Goal: Task Accomplishment & Management: Manage account settings

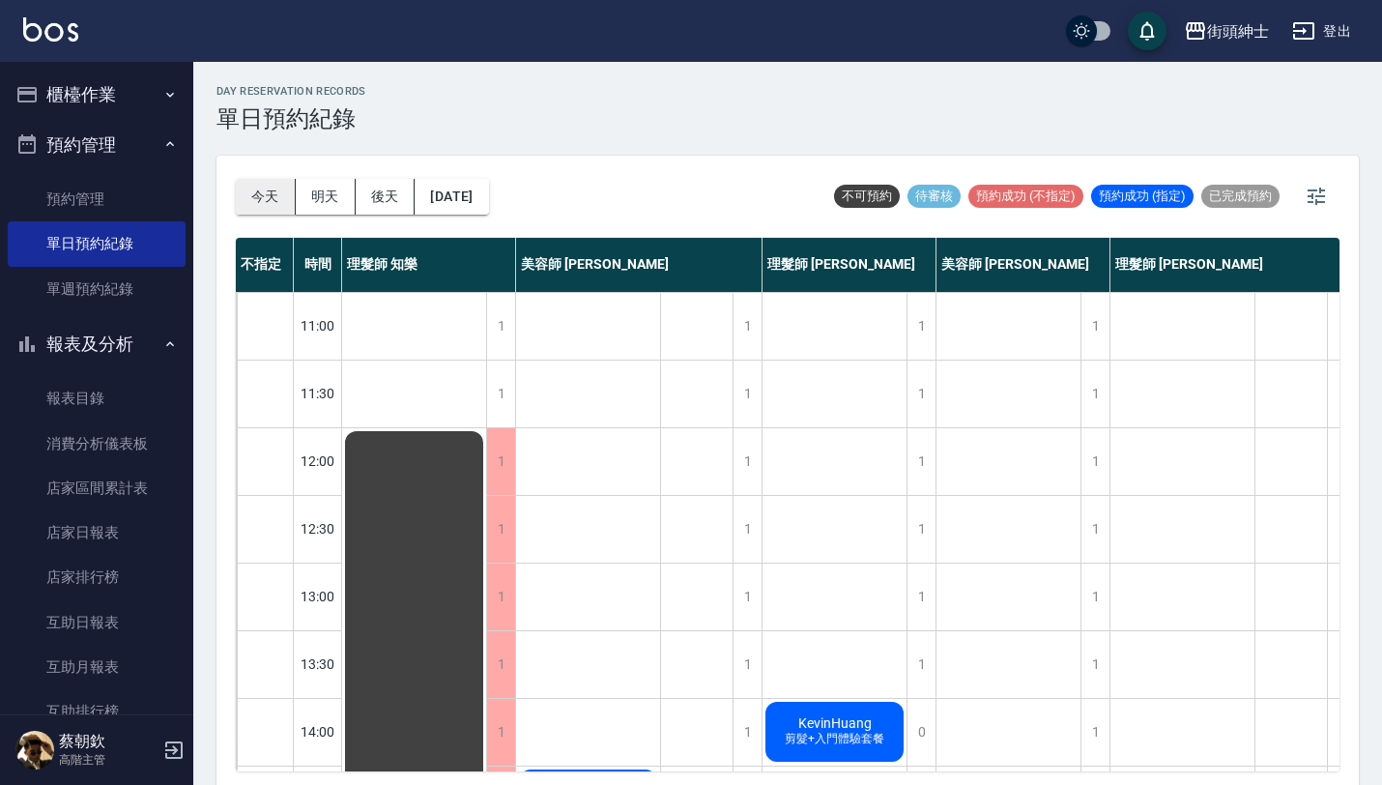
scroll to position [832, 0]
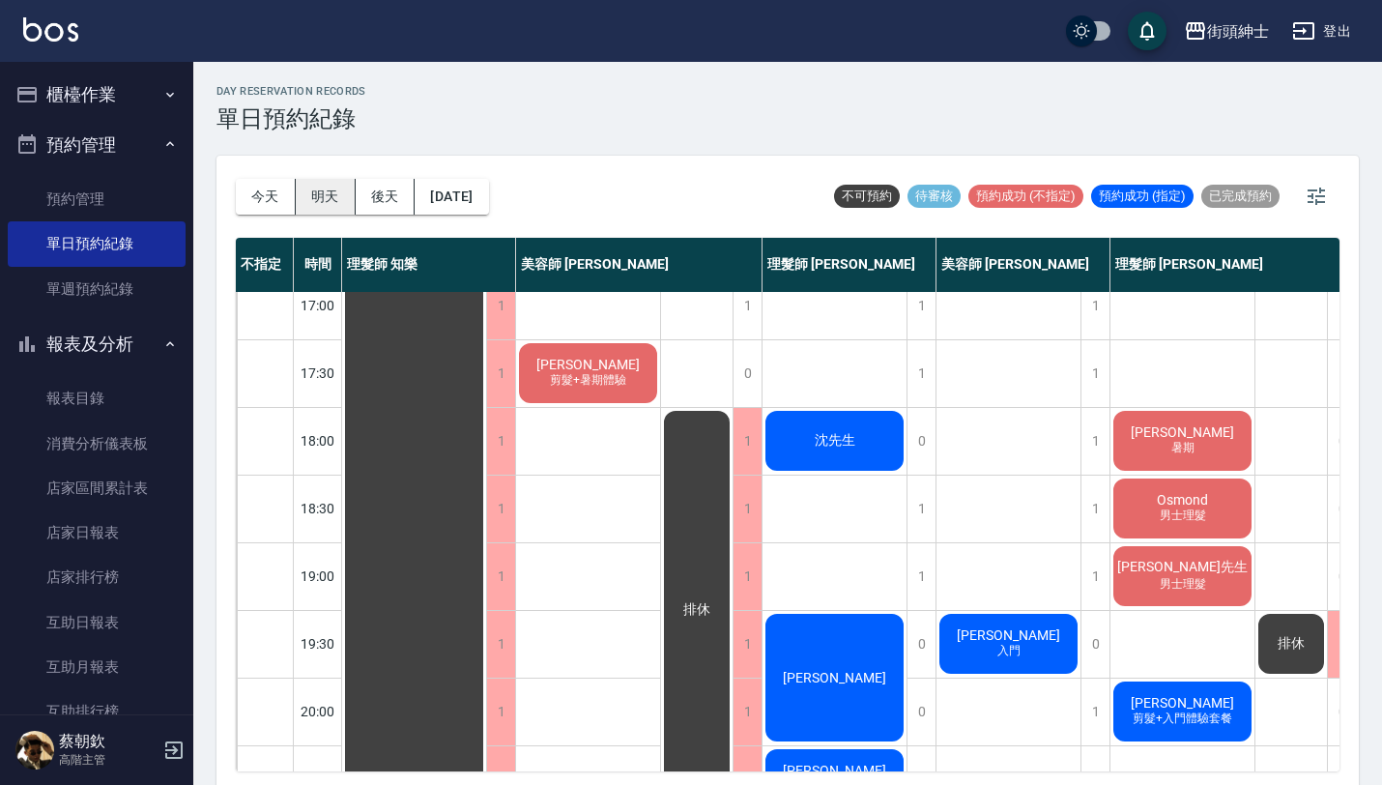
click at [318, 204] on button "明天" at bounding box center [326, 197] width 60 height 36
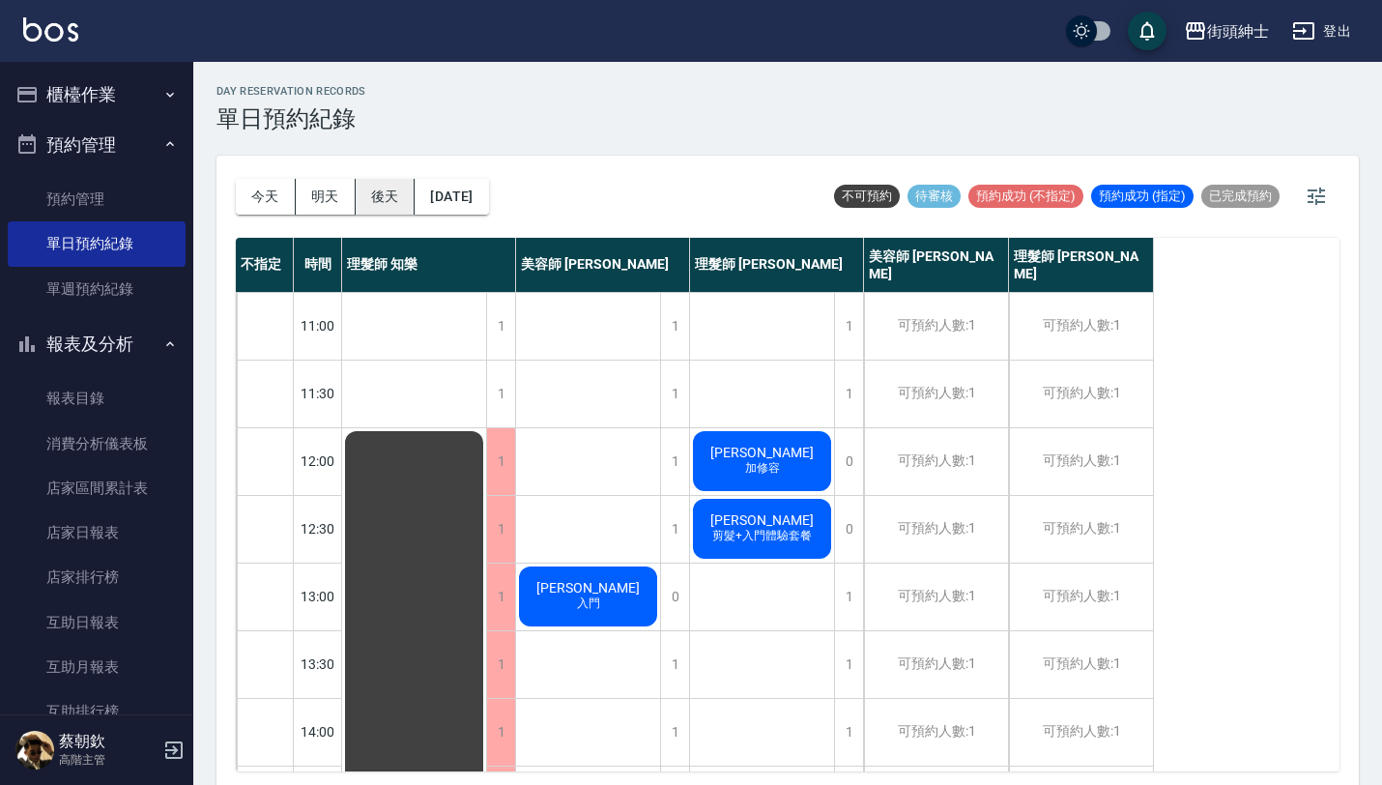
click at [376, 205] on button "後天" at bounding box center [386, 197] width 60 height 36
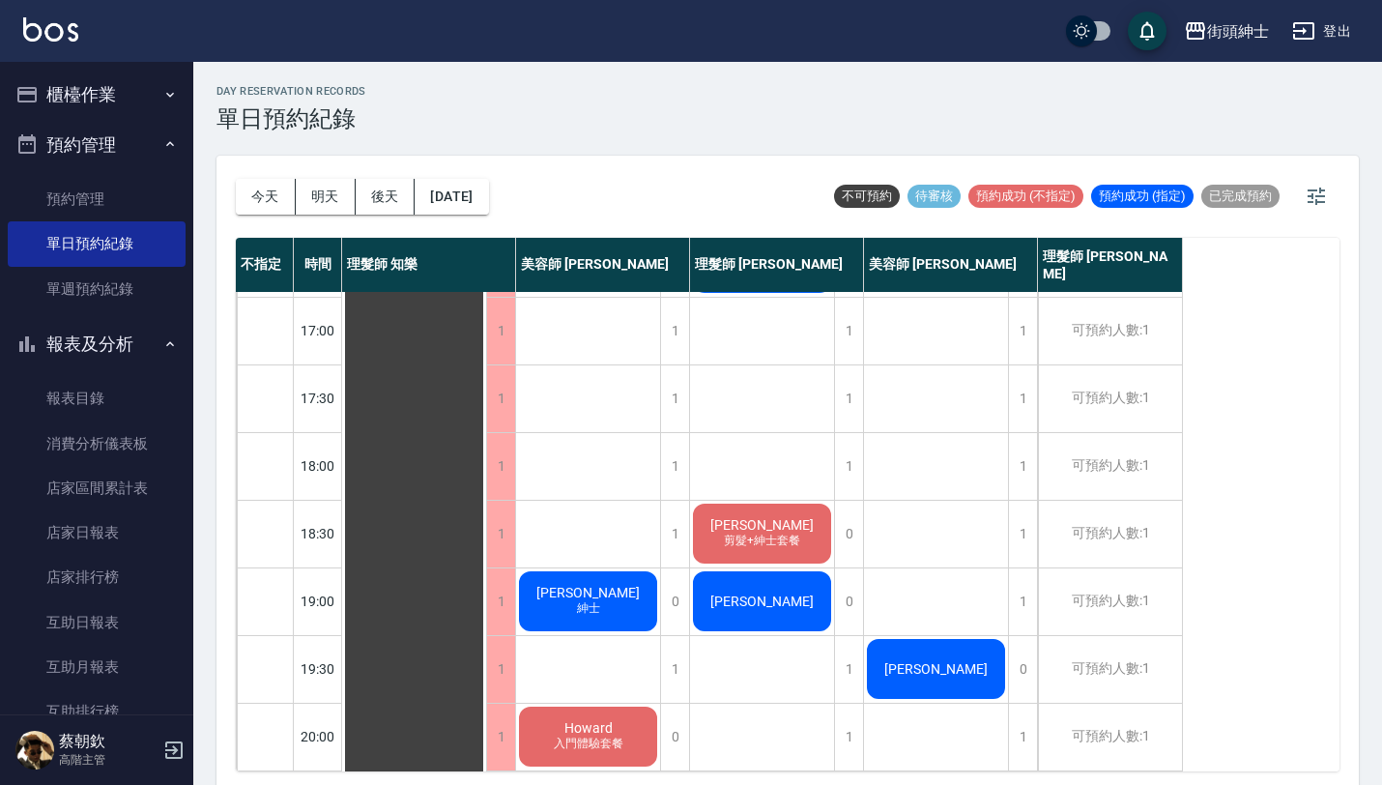
scroll to position [1025, 0]
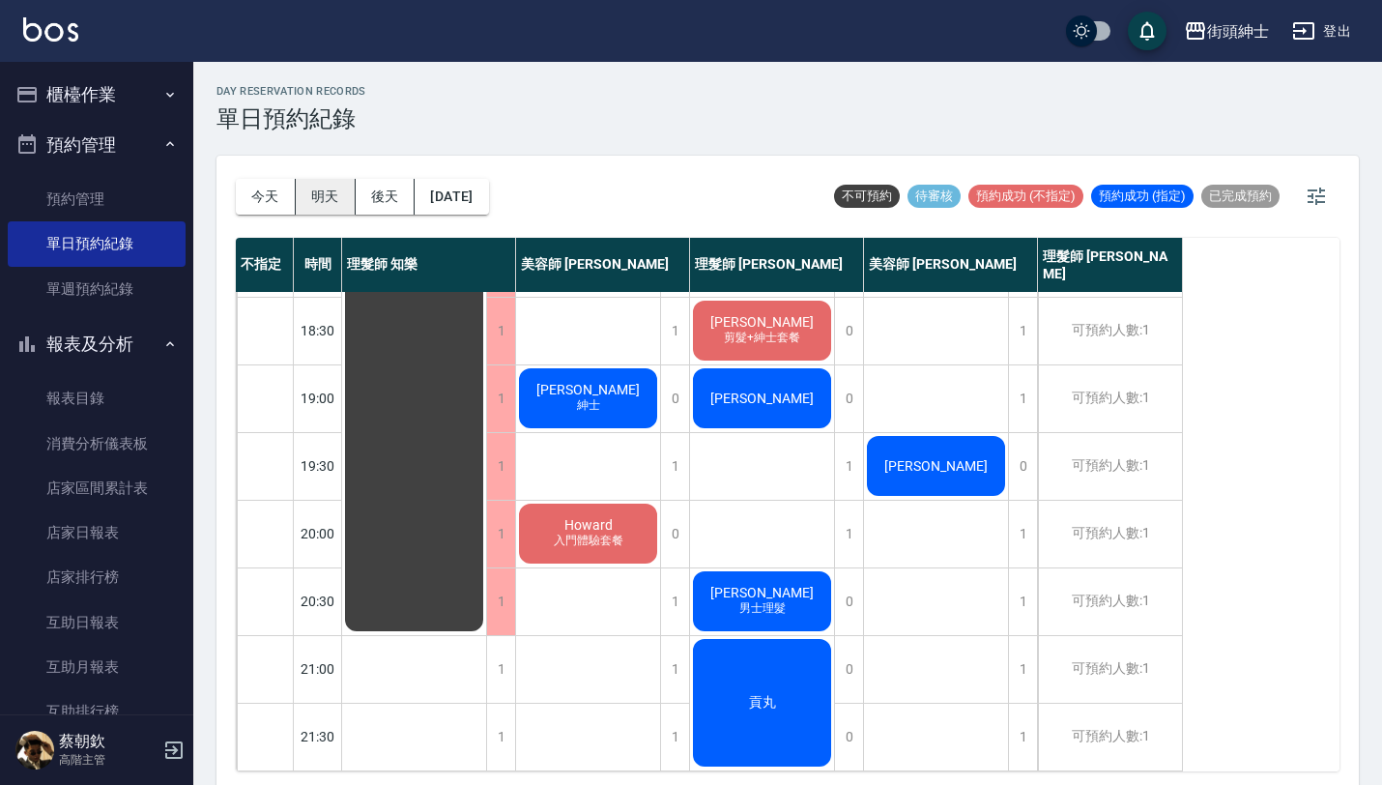
click at [327, 198] on button "明天" at bounding box center [326, 197] width 60 height 36
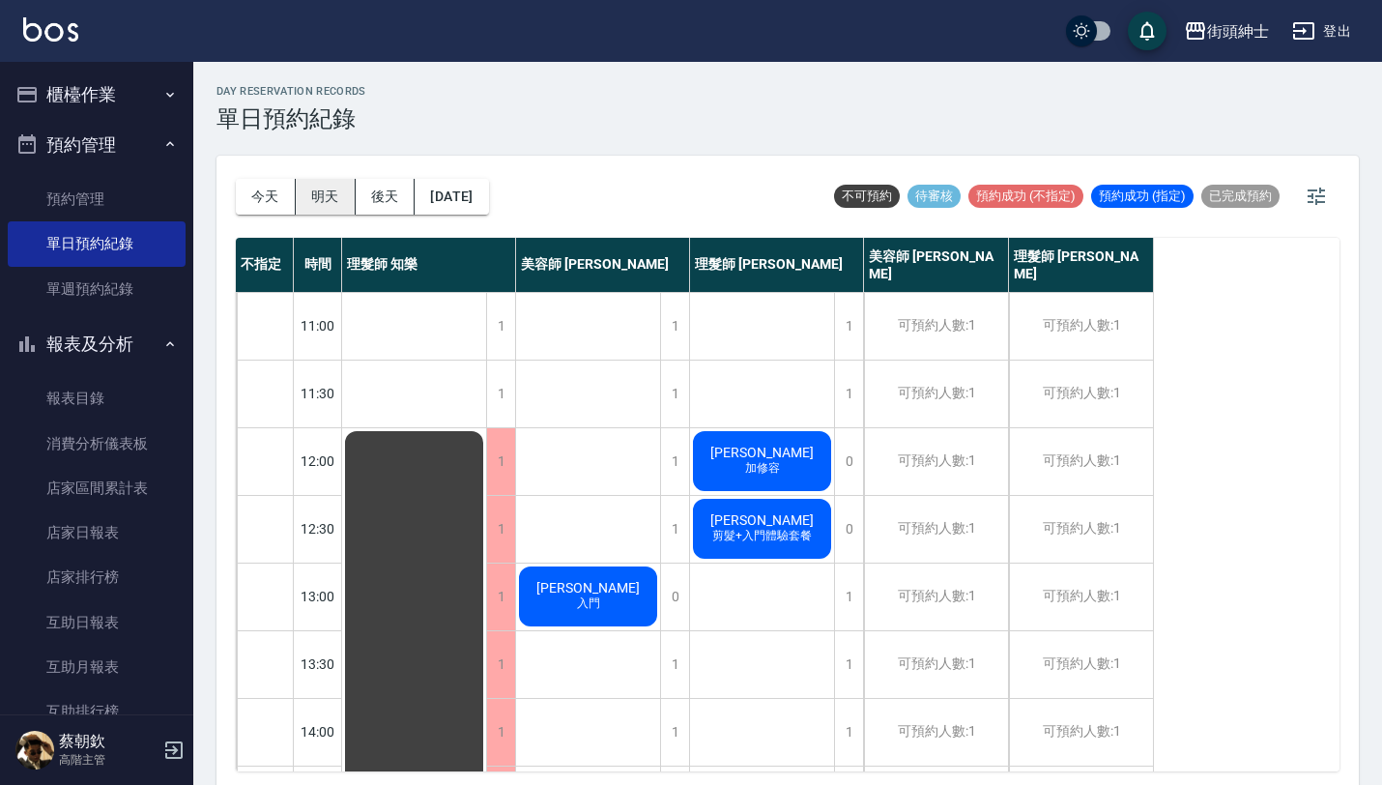
click at [334, 199] on button "明天" at bounding box center [326, 197] width 60 height 36
click at [324, 198] on button "明天" at bounding box center [326, 197] width 60 height 36
click at [389, 199] on button "後天" at bounding box center [386, 197] width 60 height 36
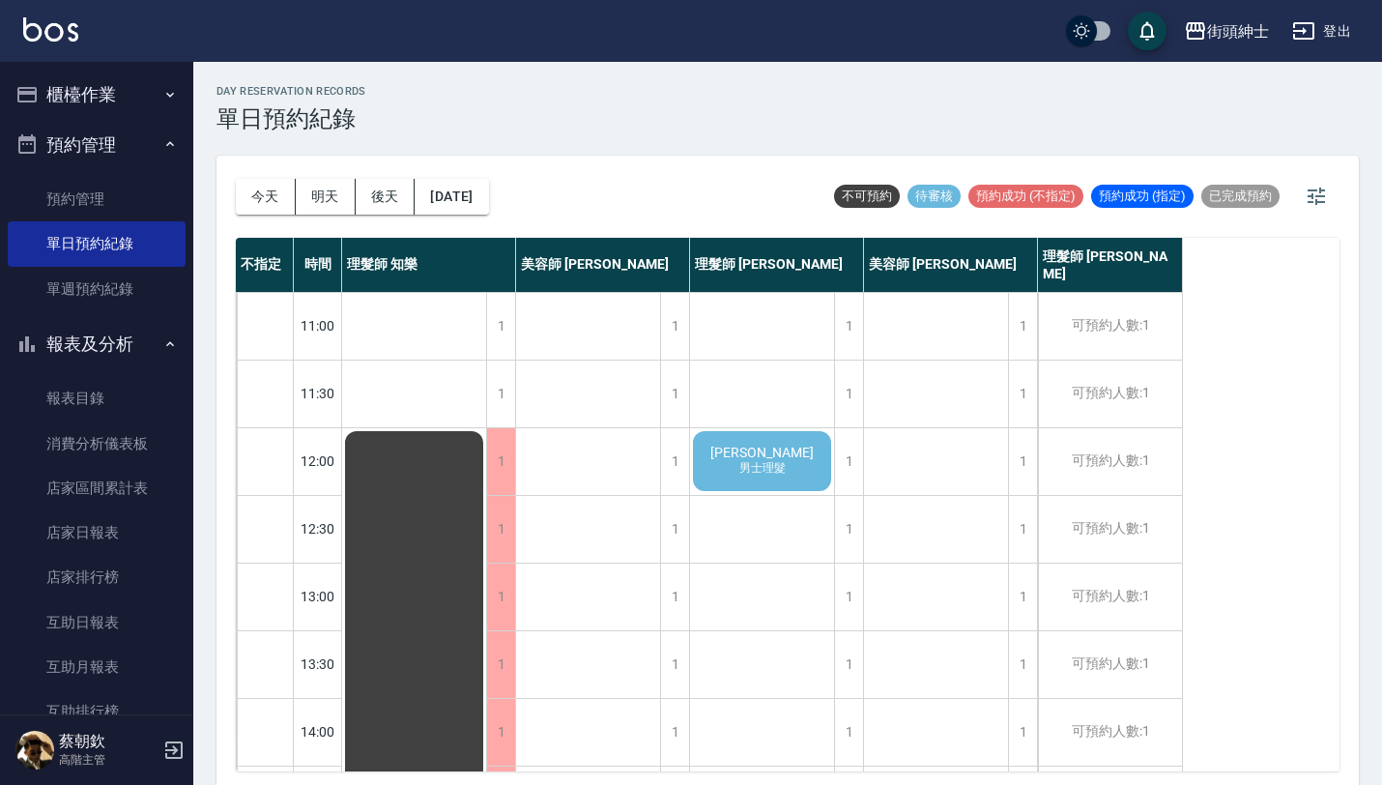
click at [766, 456] on span "[PERSON_NAME]" at bounding box center [762, 452] width 111 height 15
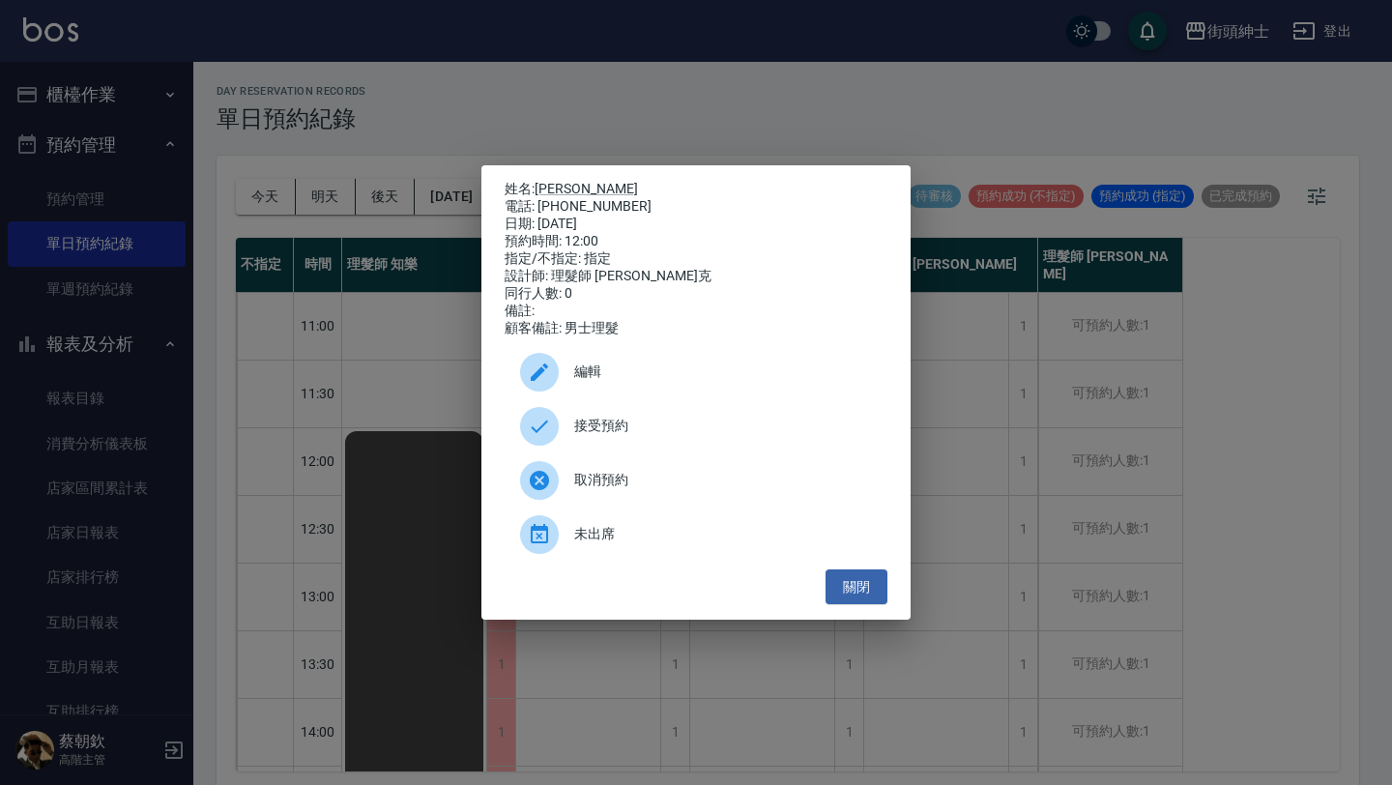
click at [678, 419] on div "接受預約" at bounding box center [696, 426] width 383 height 54
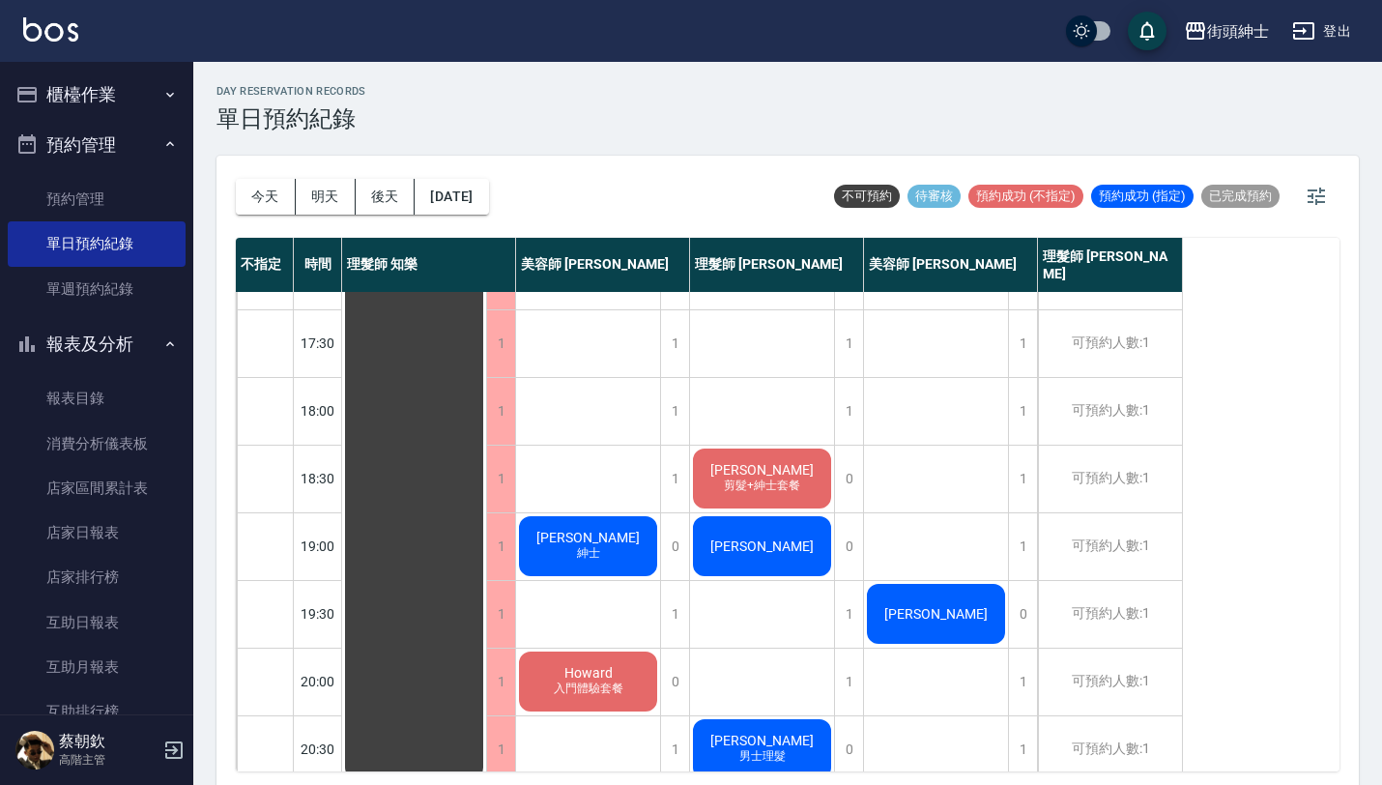
scroll to position [1025, 0]
